Goal: Find specific page/section: Find specific page/section

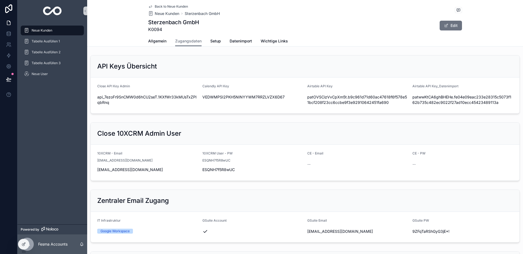
scroll to position [703, 0]
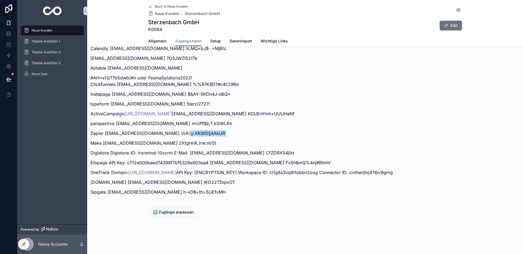
click at [42, 30] on span "Neue Kunden" at bounding box center [42, 30] width 21 height 4
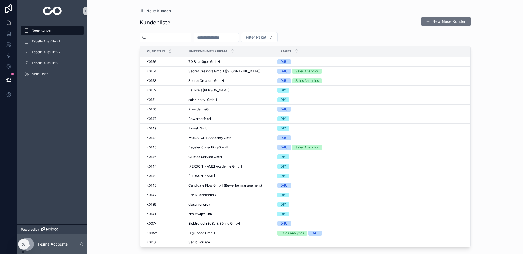
click at [152, 37] on input "scrollable content" at bounding box center [168, 38] width 45 height 8
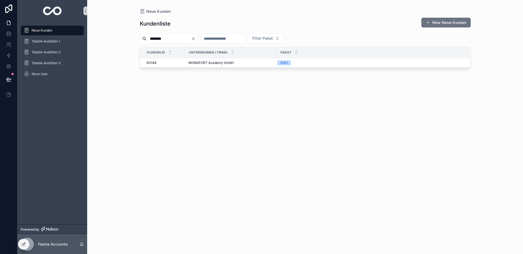
type input "********"
click at [177, 53] on div "Kunden ID" at bounding box center [162, 52] width 45 height 10
click at [214, 59] on td "MONAPORT Academy GmbH MONAPORT Academy GmbH" at bounding box center [231, 63] width 92 height 10
click at [216, 62] on span "MONAPORT Academy GmbH" at bounding box center [210, 63] width 45 height 4
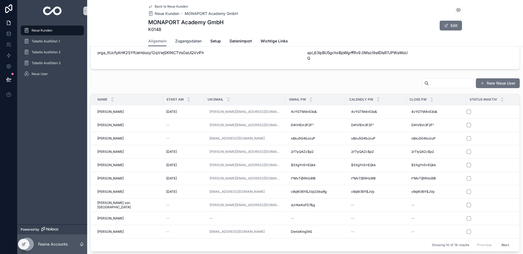
click at [181, 44] on link "Zugangsdaten" at bounding box center [188, 41] width 26 height 11
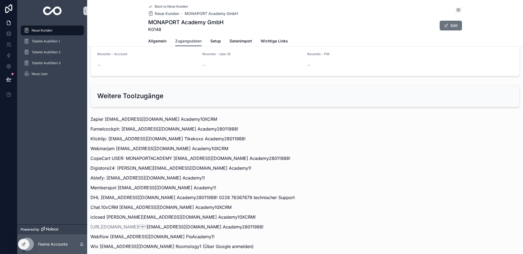
scroll to position [663, 0]
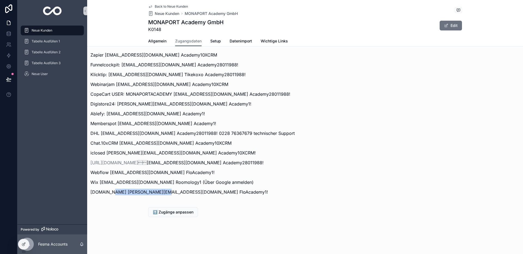
drag, startPoint x: 110, startPoint y: 192, endPoint x: 160, endPoint y: 194, distance: 50.7
click at [160, 194] on p "[DOMAIN_NAME] [PERSON_NAME][EMAIL_ADDRESS][DOMAIN_NAME] FloAcademy1!" at bounding box center [304, 192] width 429 height 7
copy p "[PERSON_NAME][EMAIL_ADDRESS][DOMAIN_NAME]"
drag, startPoint x: 163, startPoint y: 192, endPoint x: 205, endPoint y: 192, distance: 41.7
click at [205, 193] on p "[DOMAIN_NAME] [PERSON_NAME][EMAIL_ADDRESS][DOMAIN_NAME] FloAcademy1!" at bounding box center [304, 192] width 429 height 7
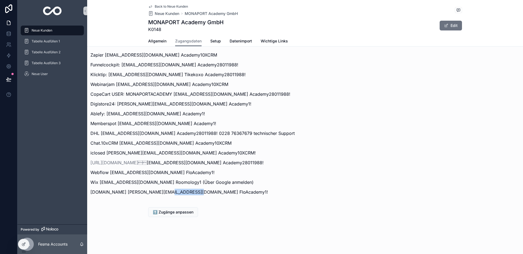
copy p "FloAcademy1!"
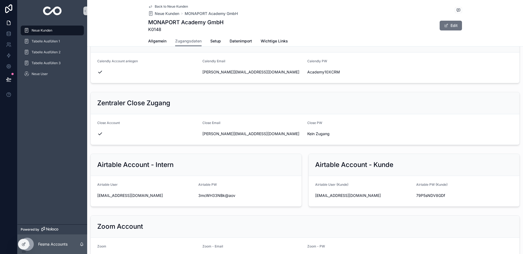
scroll to position [229, 0]
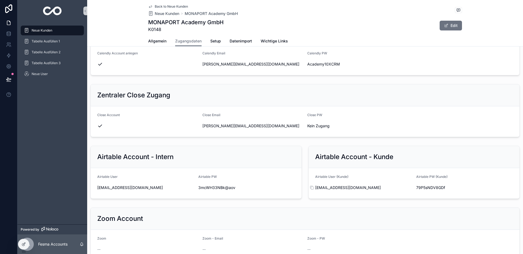
click at [352, 189] on span "[EMAIL_ADDRESS][DOMAIN_NAME]" at bounding box center [363, 187] width 97 height 5
click at [310, 188] on form "Airtable User ([PERSON_NAME]) [EMAIL_ADDRESS][DOMAIN_NAME] Airtable PW ([PERSON…" at bounding box center [413, 183] width 211 height 30
click at [314, 188] on icon "scrollable content" at bounding box center [311, 188] width 4 height 4
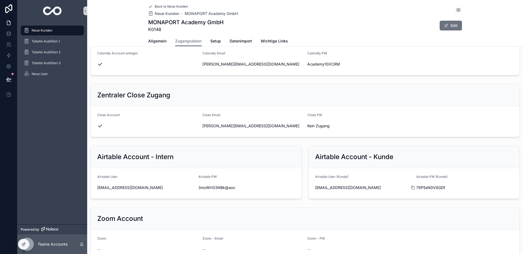
drag, startPoint x: 413, startPoint y: 187, endPoint x: 410, endPoint y: 187, distance: 3.0
click at [413, 187] on icon "scrollable content" at bounding box center [412, 188] width 4 height 4
